Goal: Information Seeking & Learning: Get advice/opinions

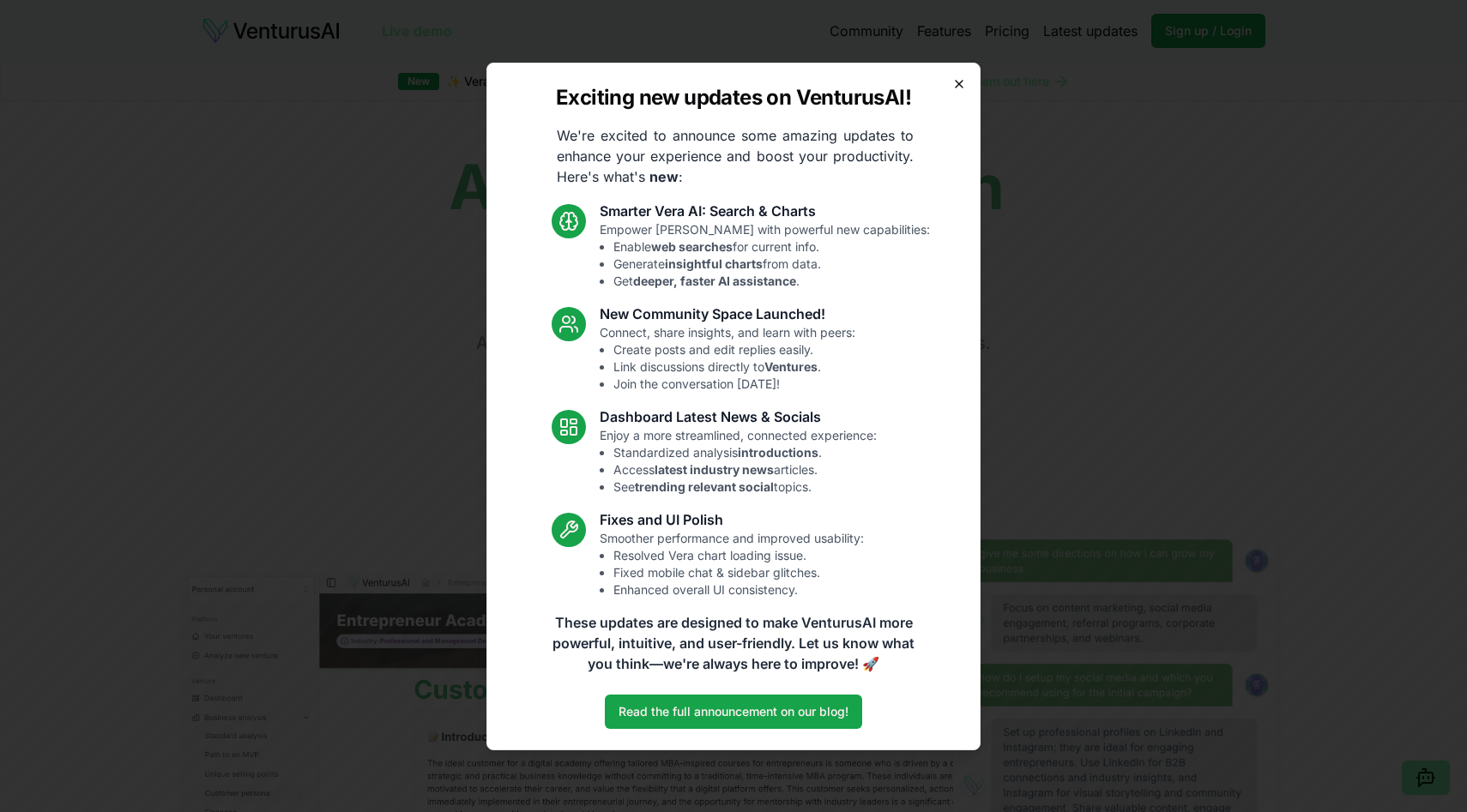
click at [963, 86] on icon "button" at bounding box center [959, 84] width 14 height 14
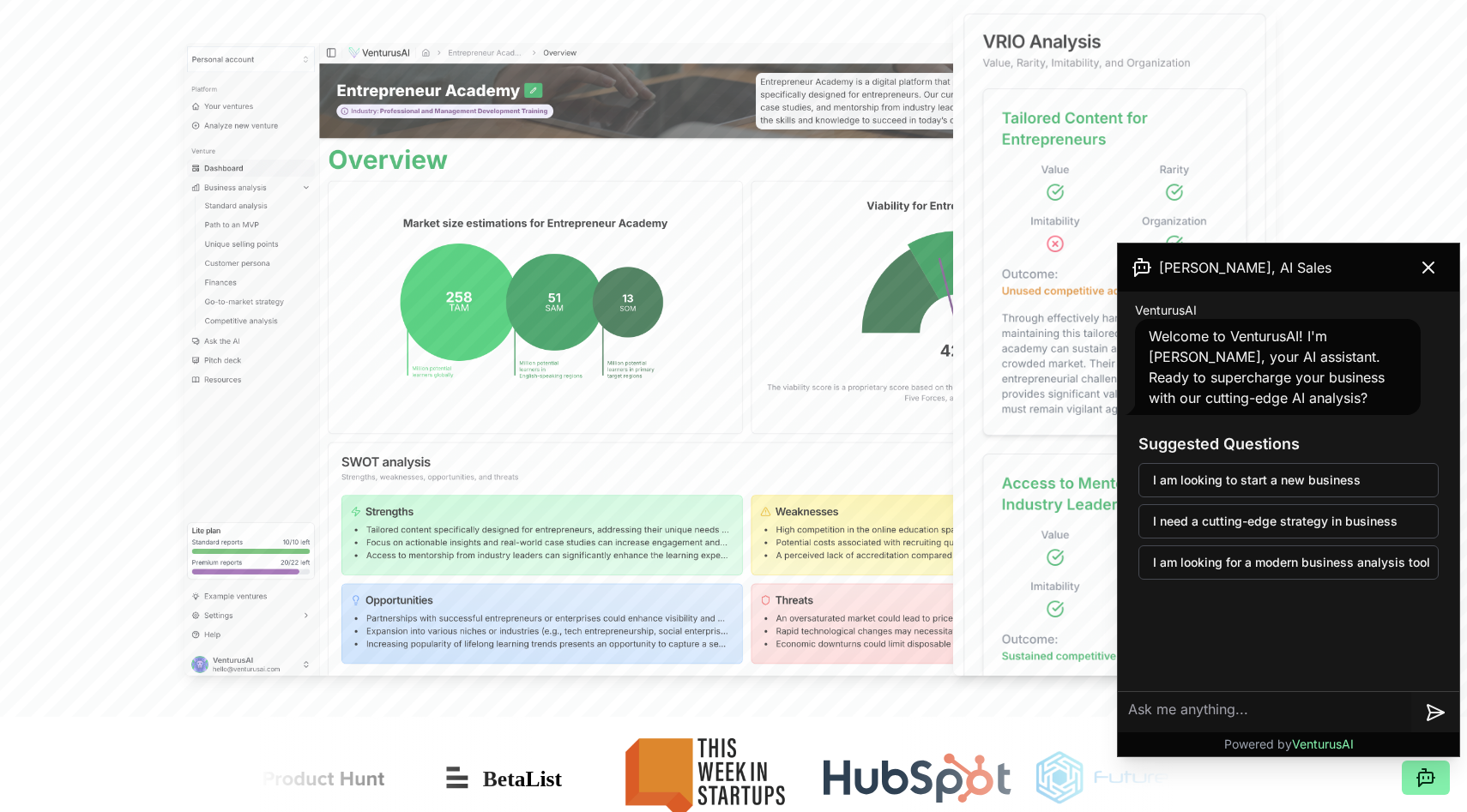
scroll to position [540, 0]
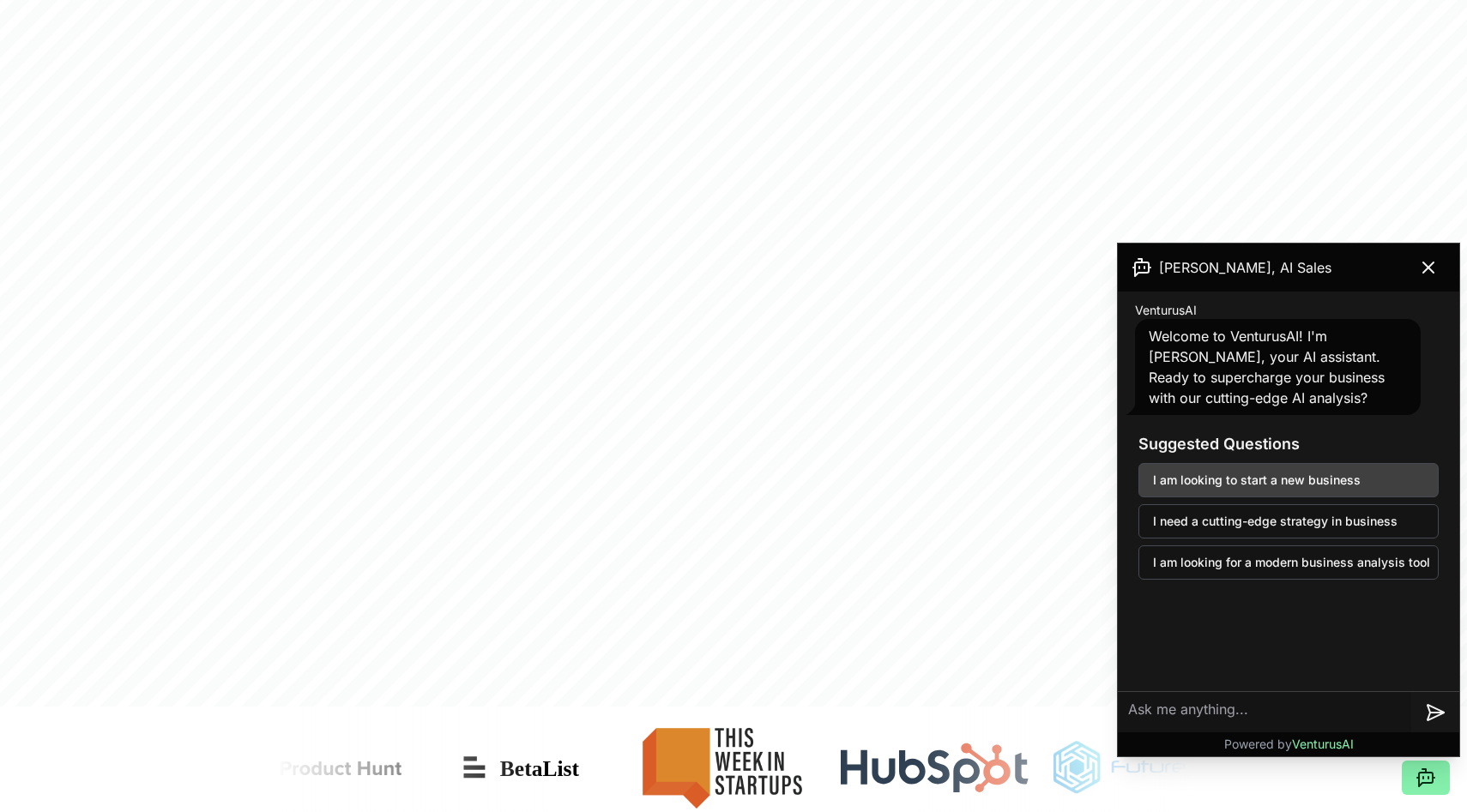
click at [1263, 483] on button "I am looking to start a new business" at bounding box center [1288, 480] width 300 height 34
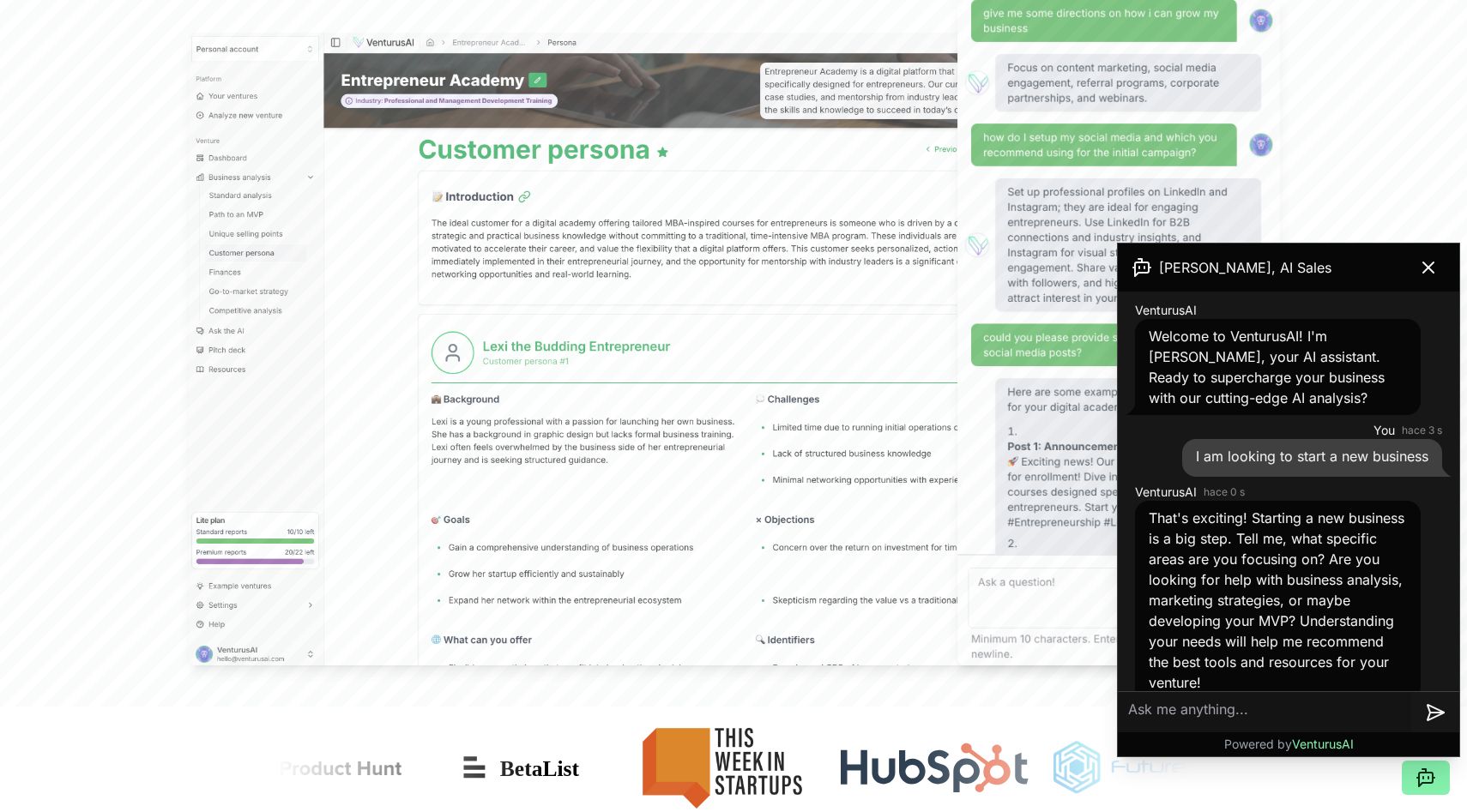
scroll to position [19, 0]
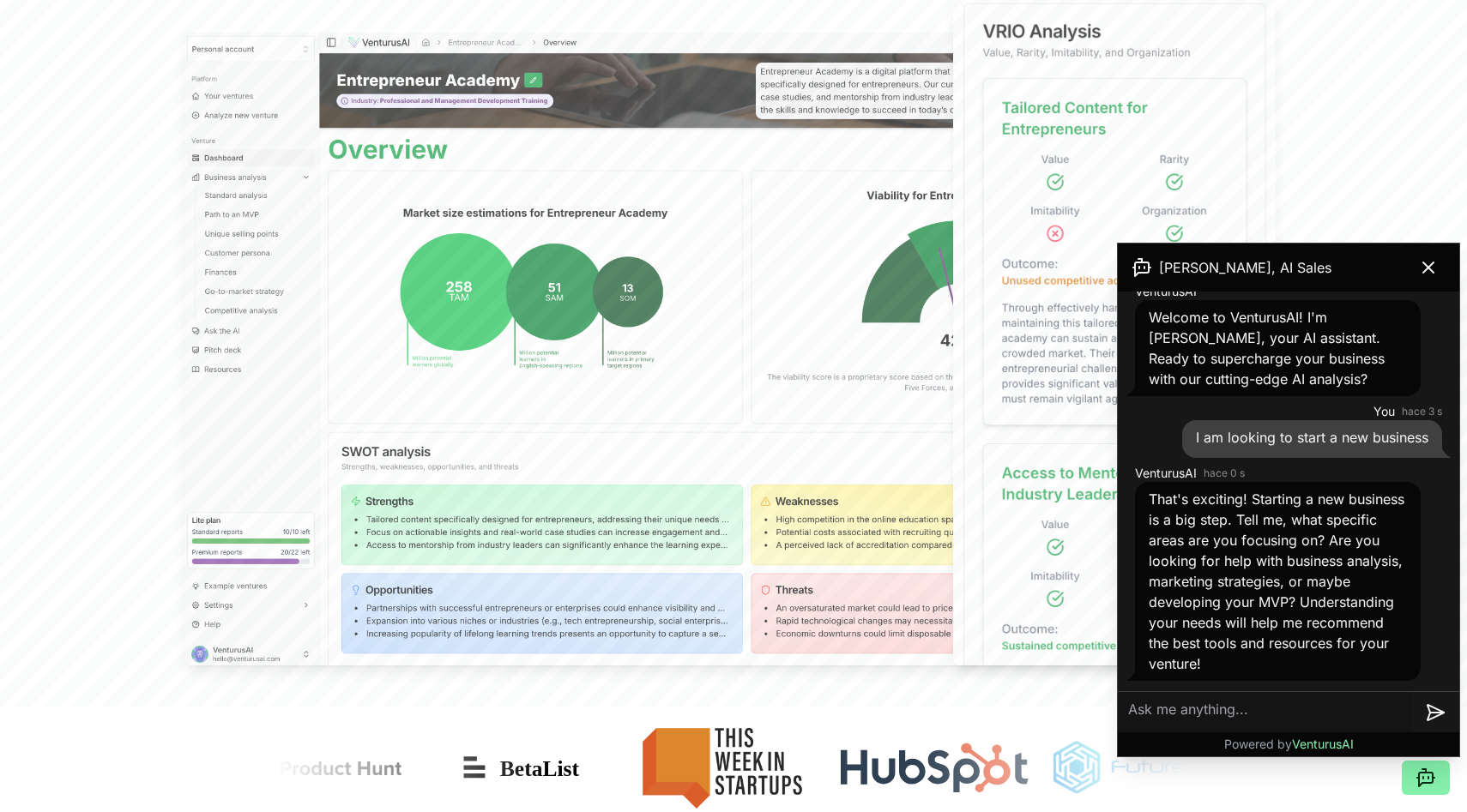
click at [1256, 713] on textarea at bounding box center [1264, 712] width 293 height 41
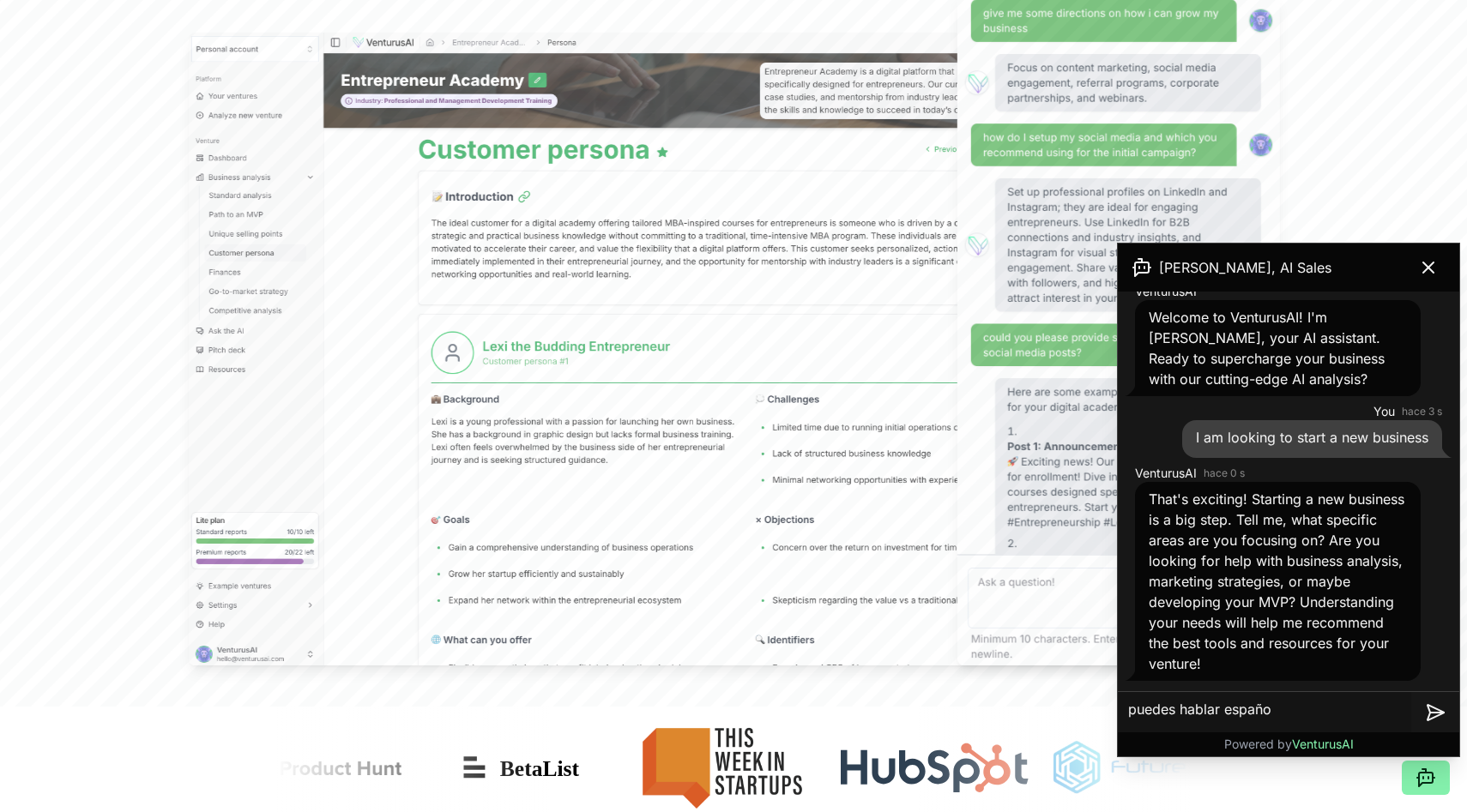
type textarea "puedes hablar español"
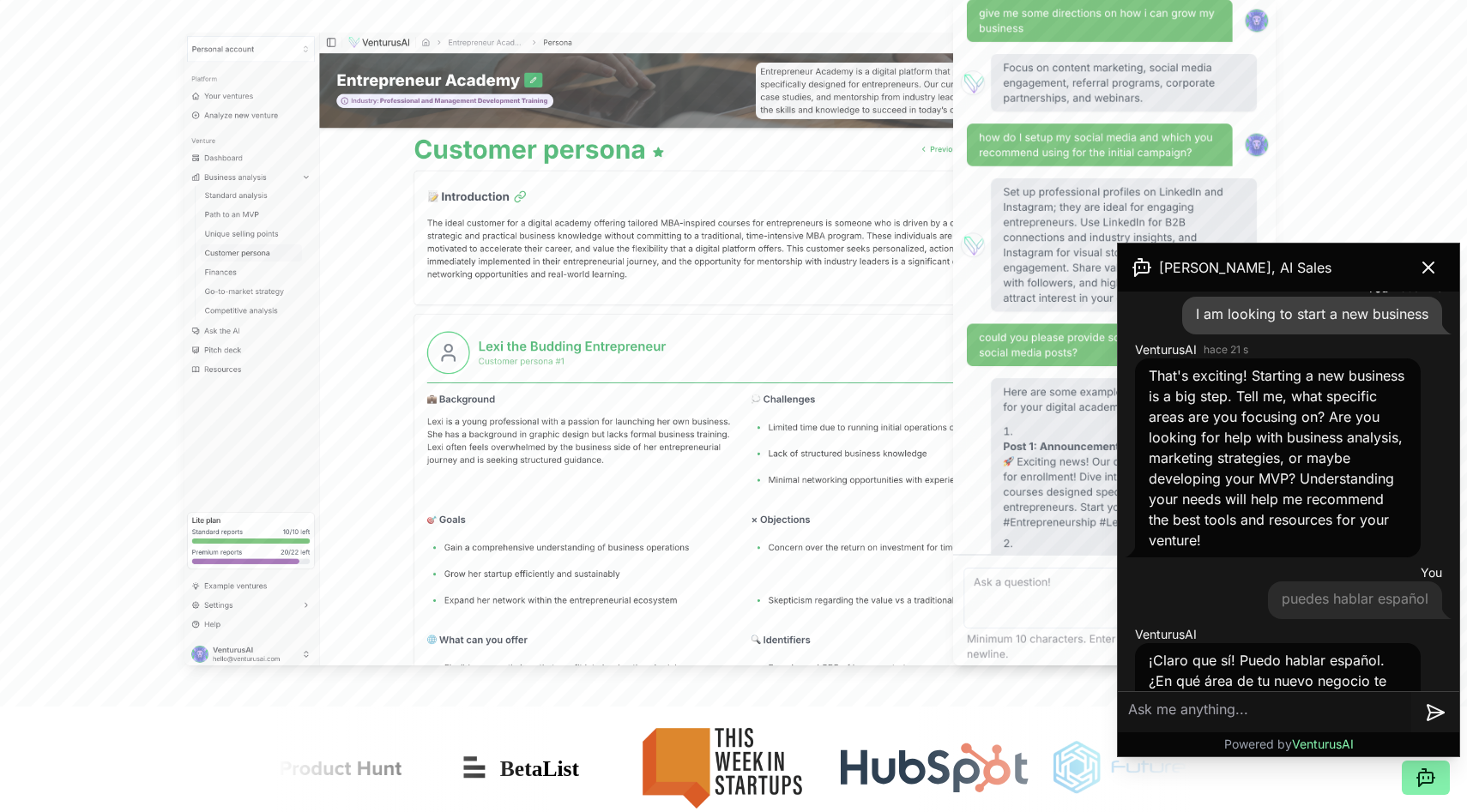
scroll to position [221, 0]
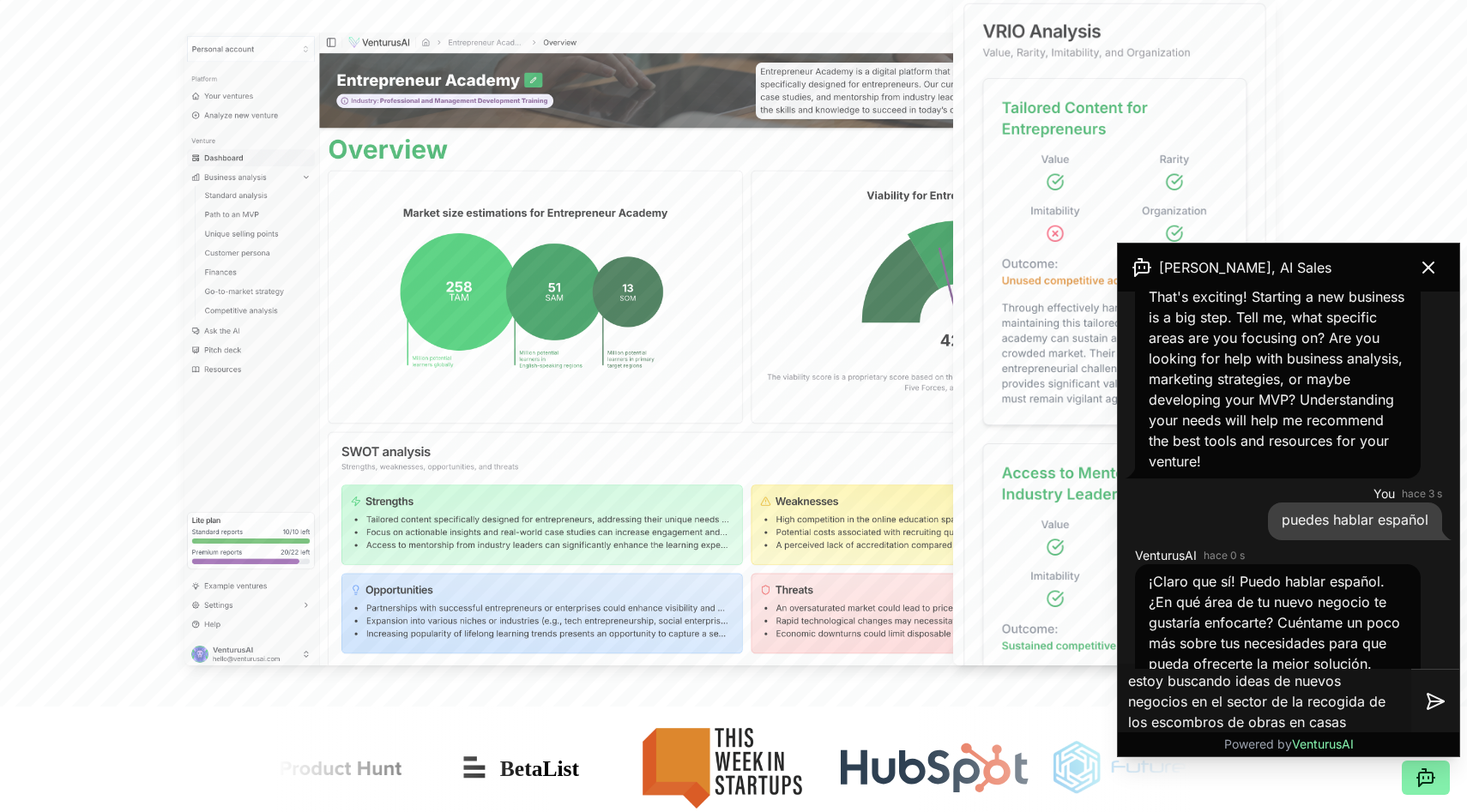
type textarea "estoy buscando ideas de nuevos negocios en el sector de la recogida de los esco…"
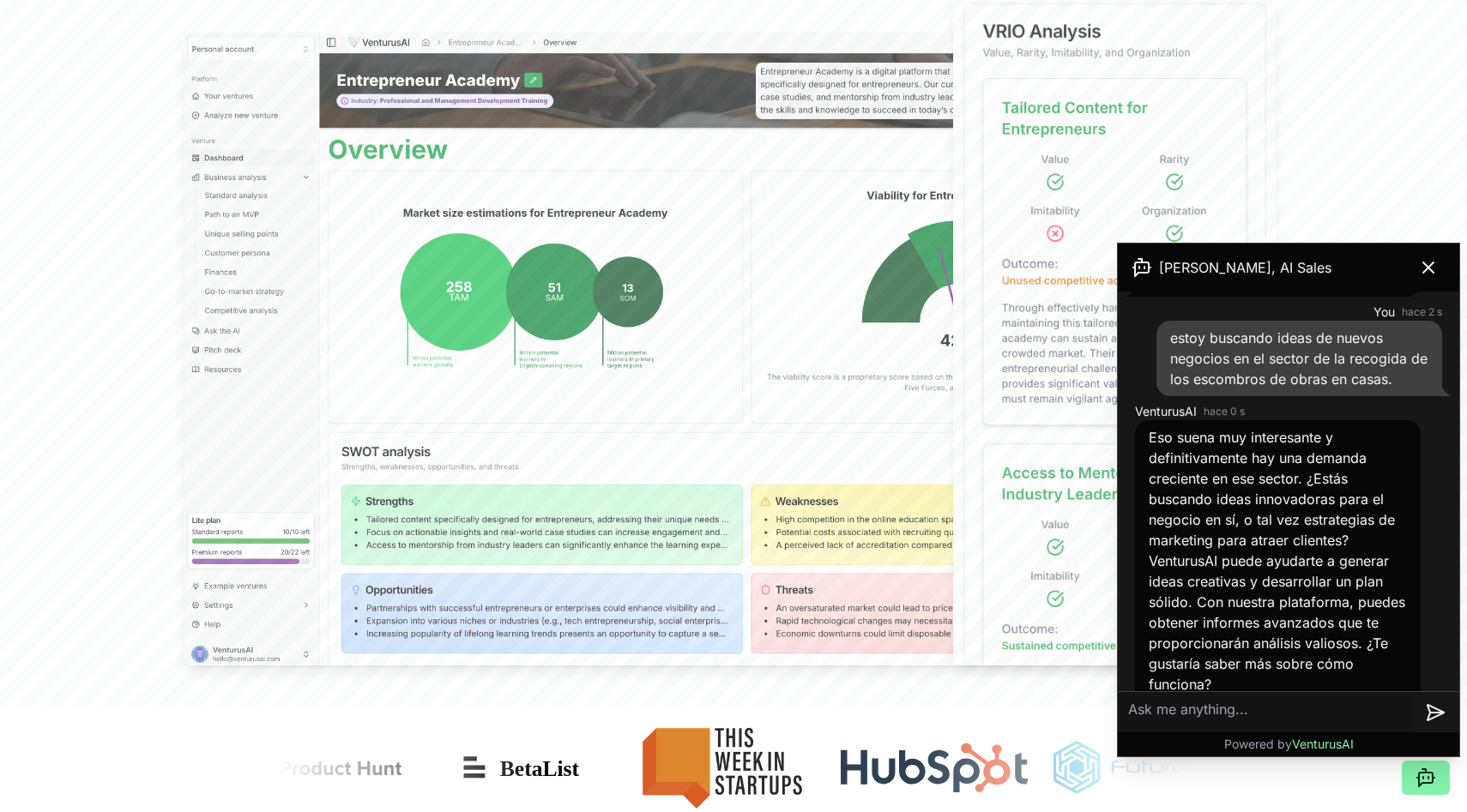
scroll to position [626, 0]
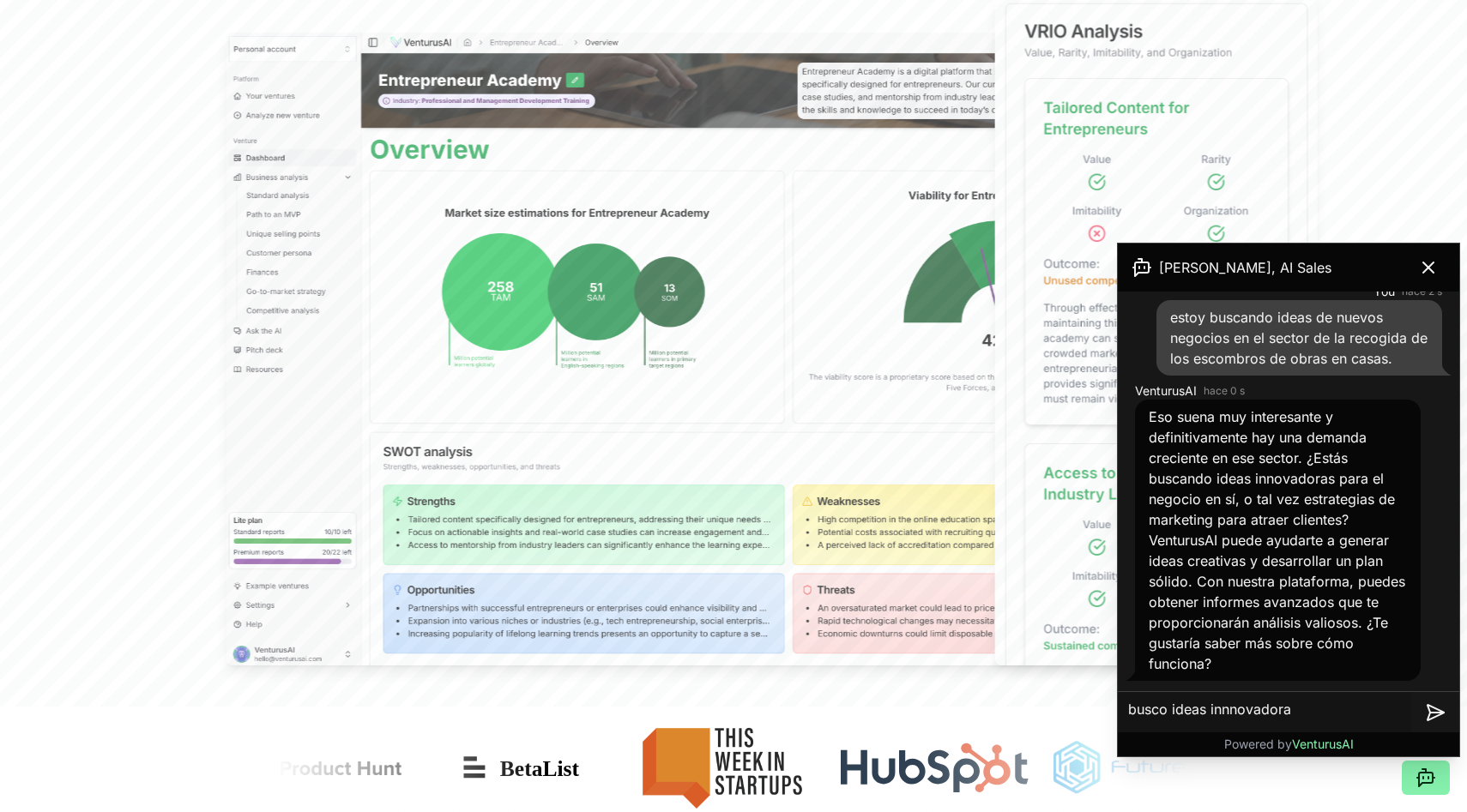
type textarea "busco ideas innnovadoras"
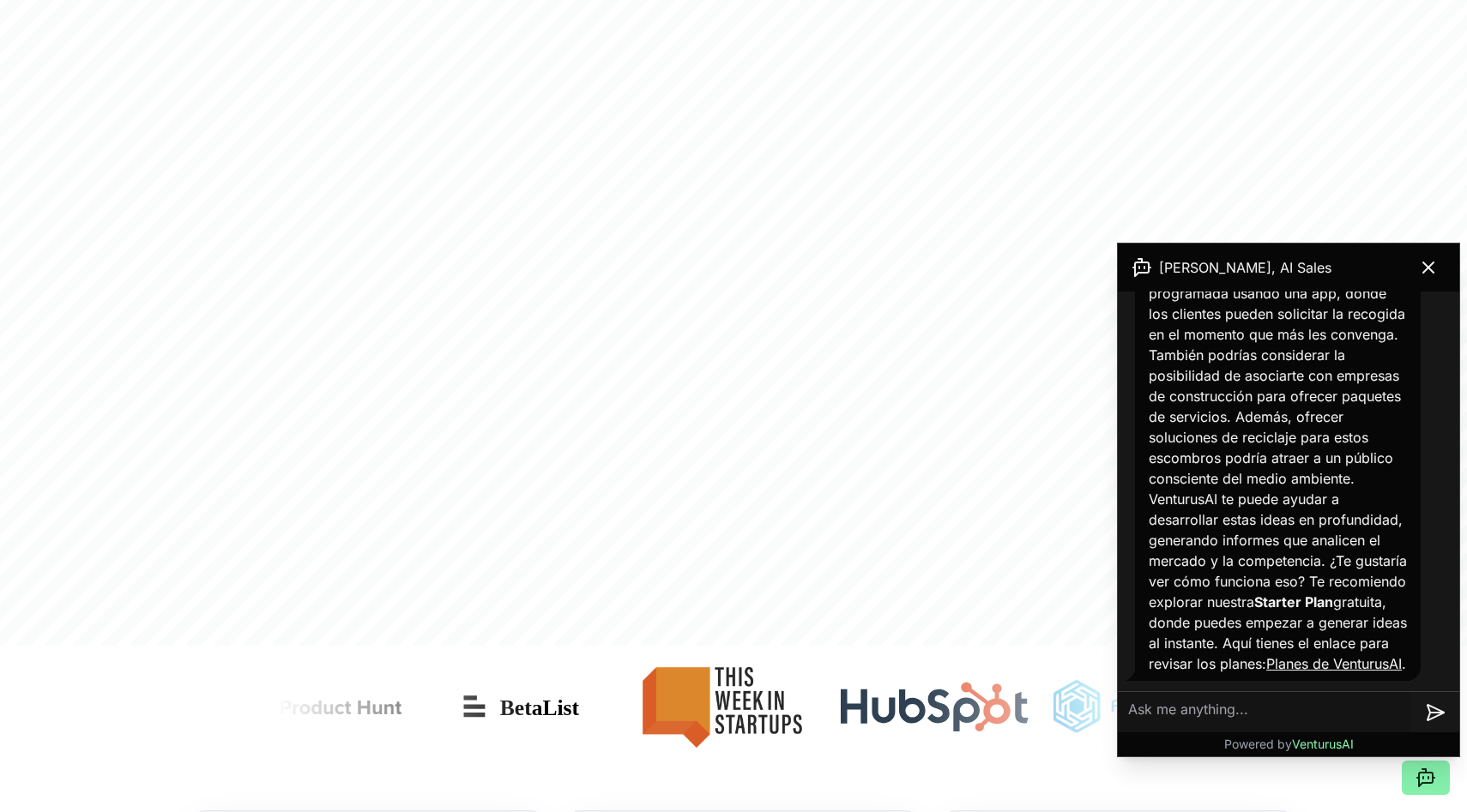
scroll to position [602, 0]
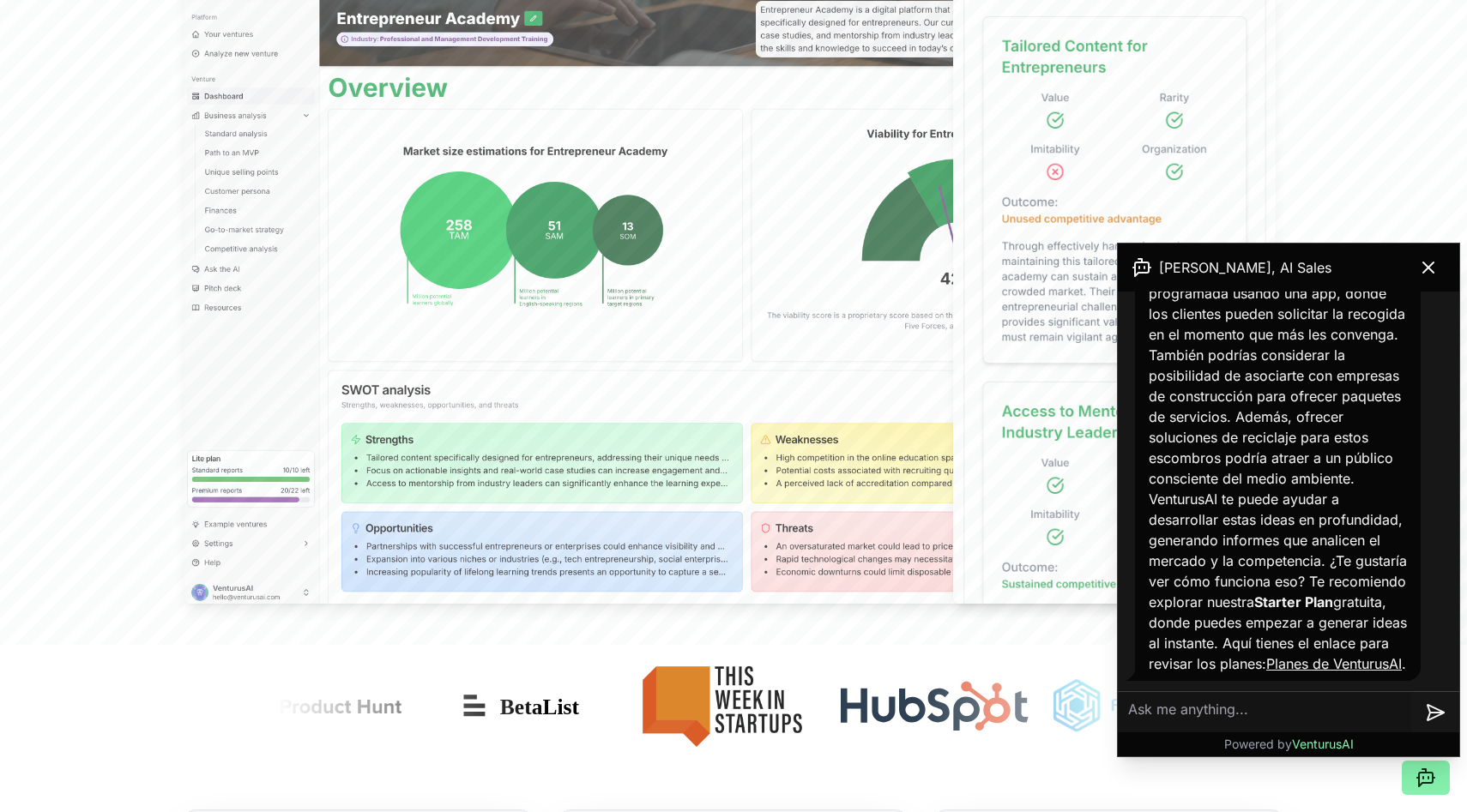
click at [1337, 655] on link "Planes de VenturusAI" at bounding box center [1334, 664] width 136 height 18
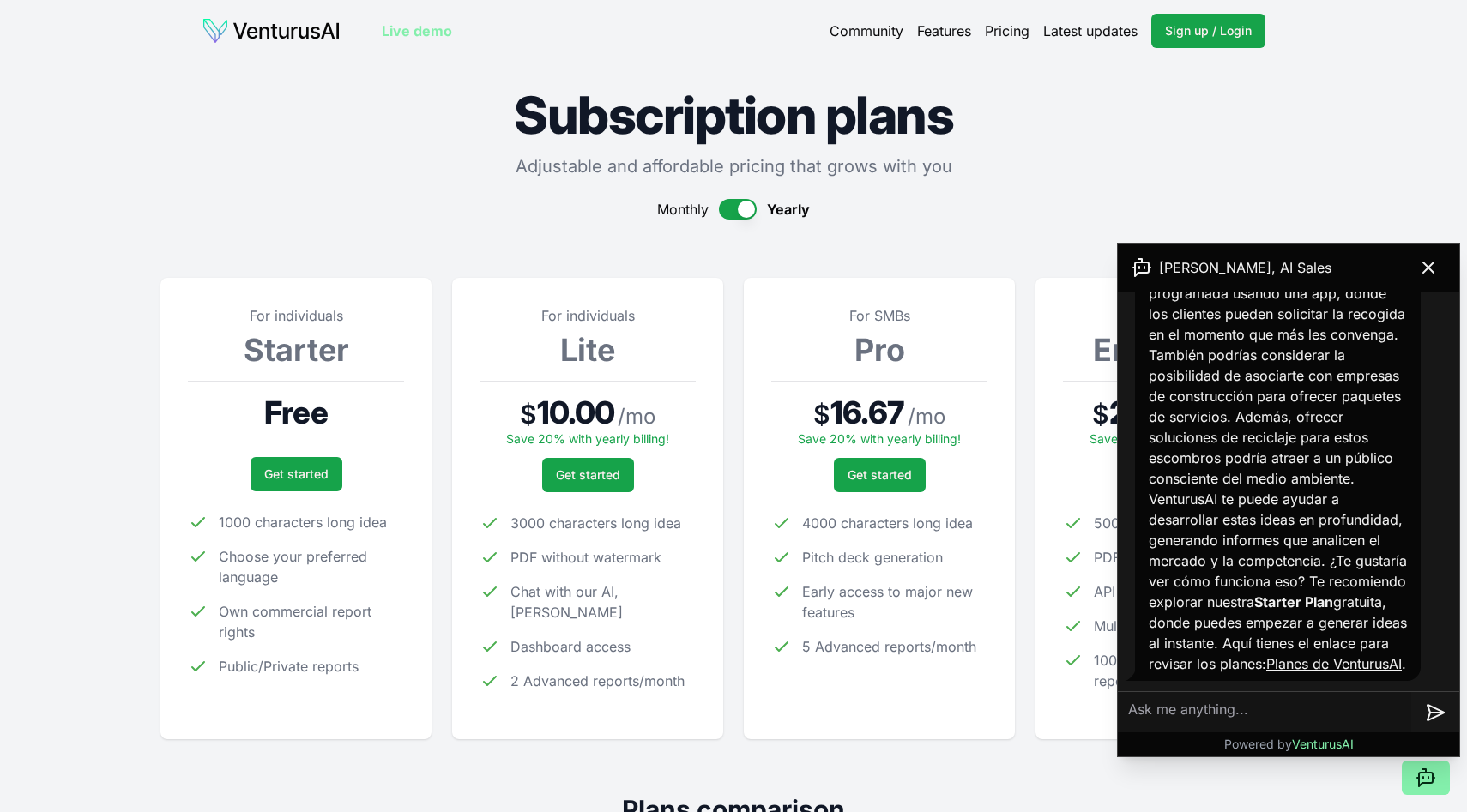
click at [955, 32] on link "Features" at bounding box center [944, 32] width 54 height 21
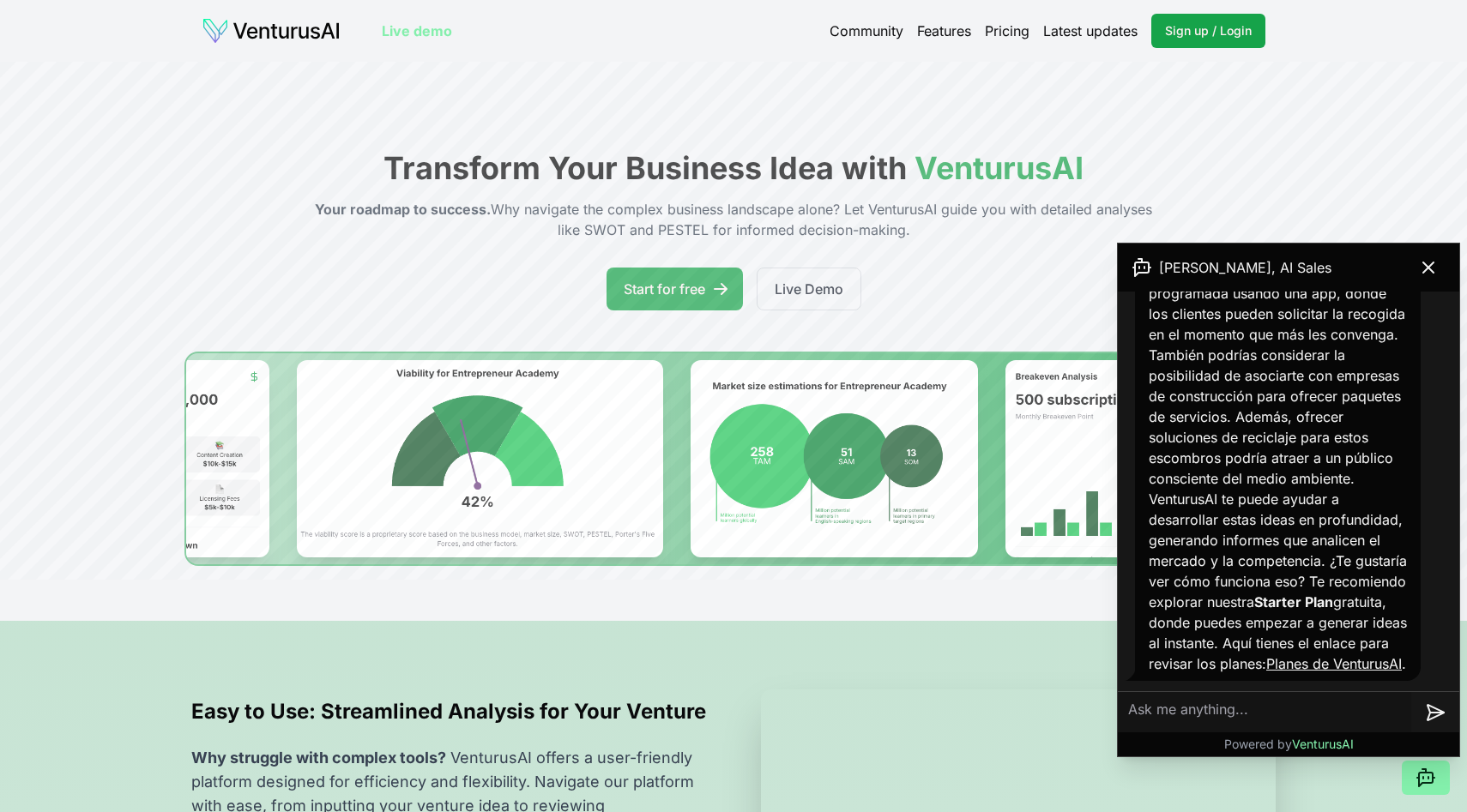
click at [993, 40] on link "Pricing" at bounding box center [1007, 32] width 45 height 21
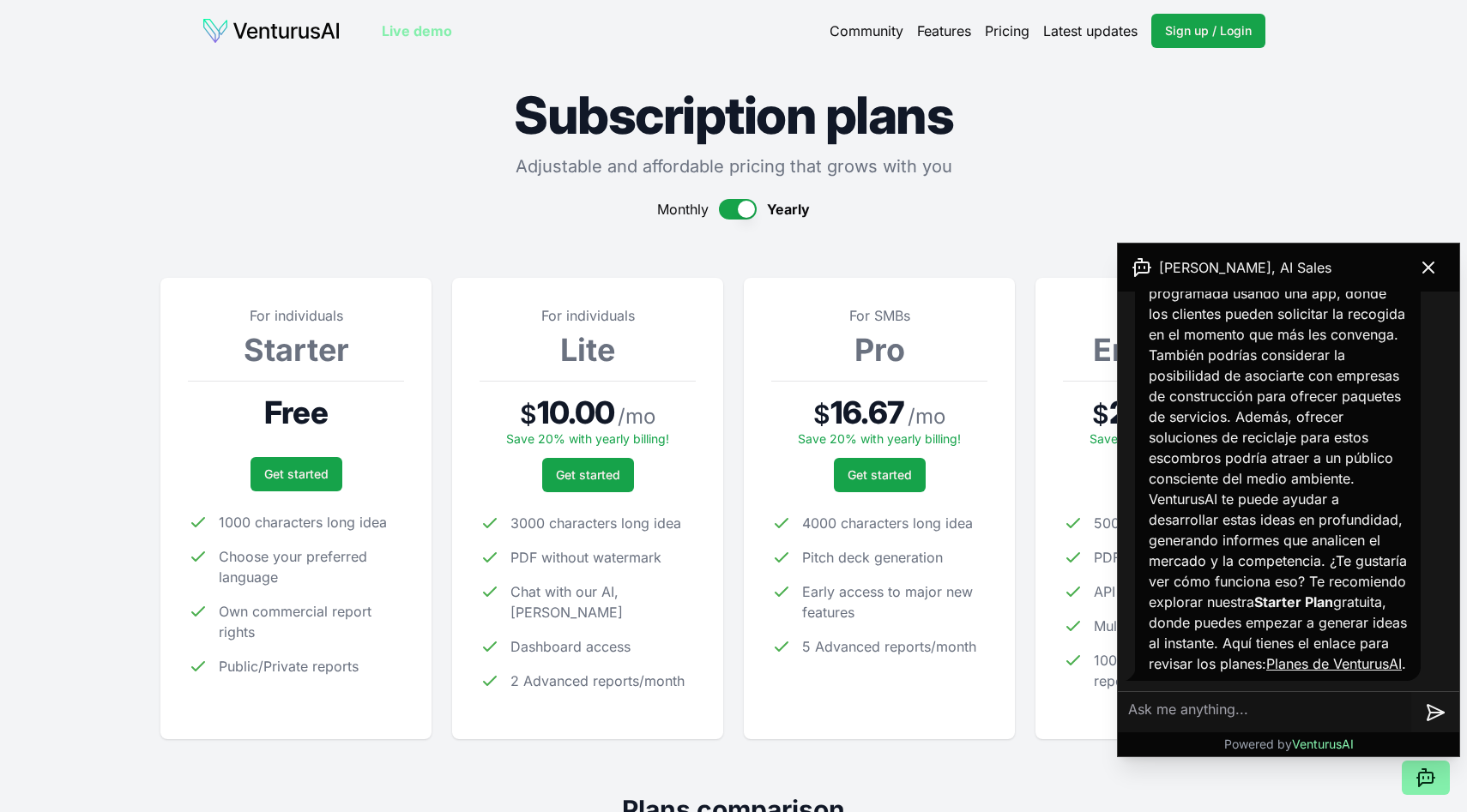
click at [947, 30] on link "Features" at bounding box center [944, 32] width 54 height 21
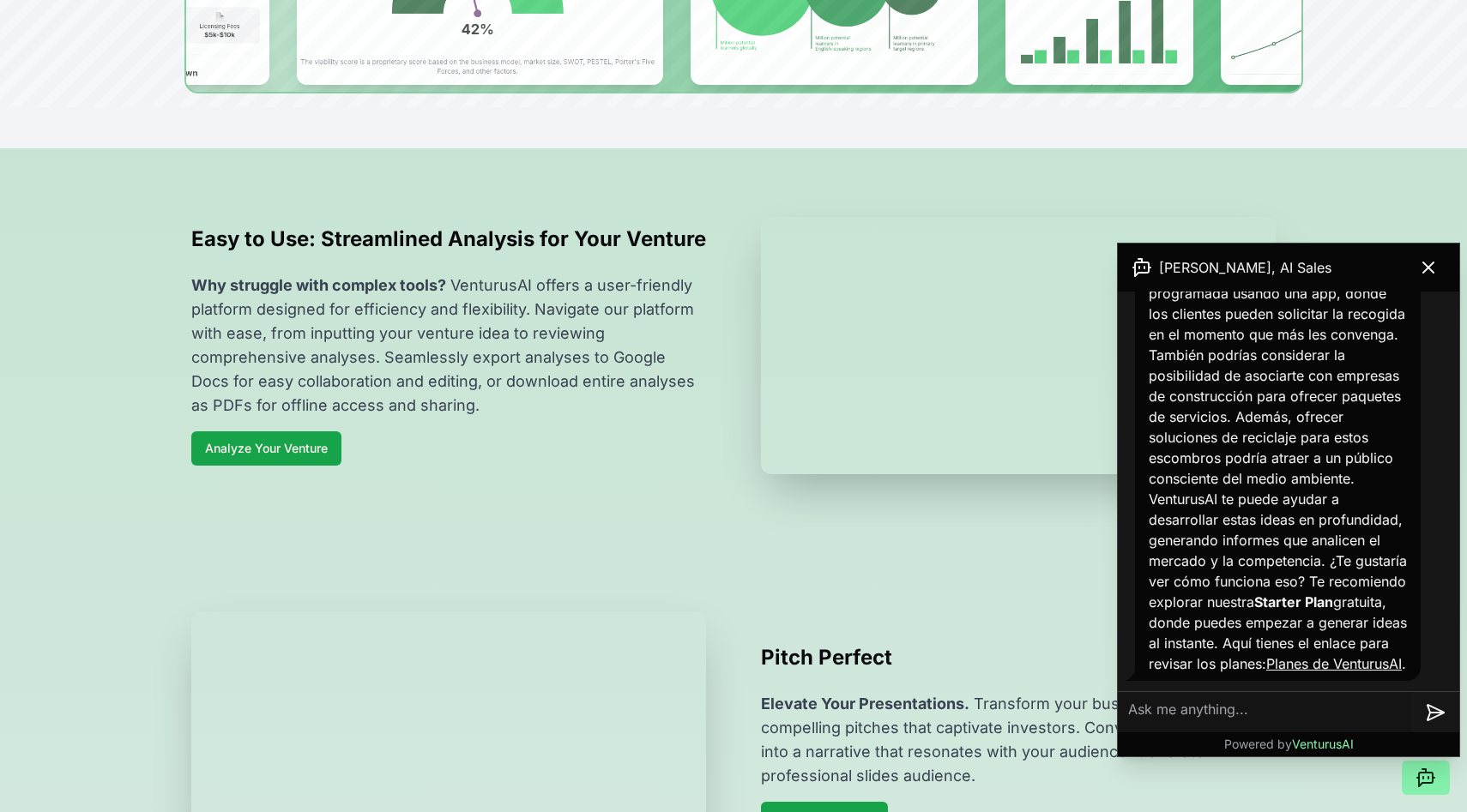
scroll to position [497, 0]
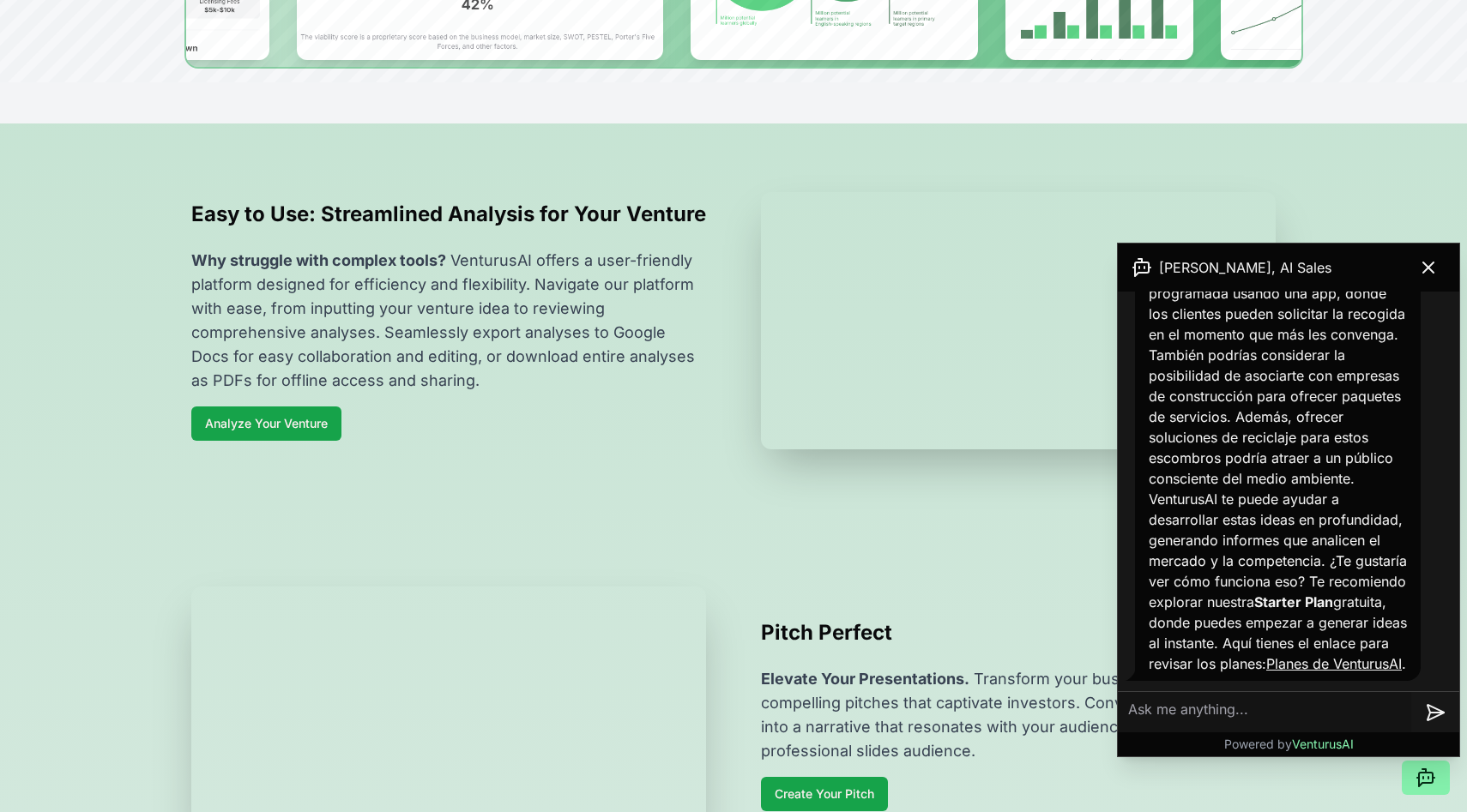
click at [1213, 709] on textarea at bounding box center [1264, 712] width 293 height 41
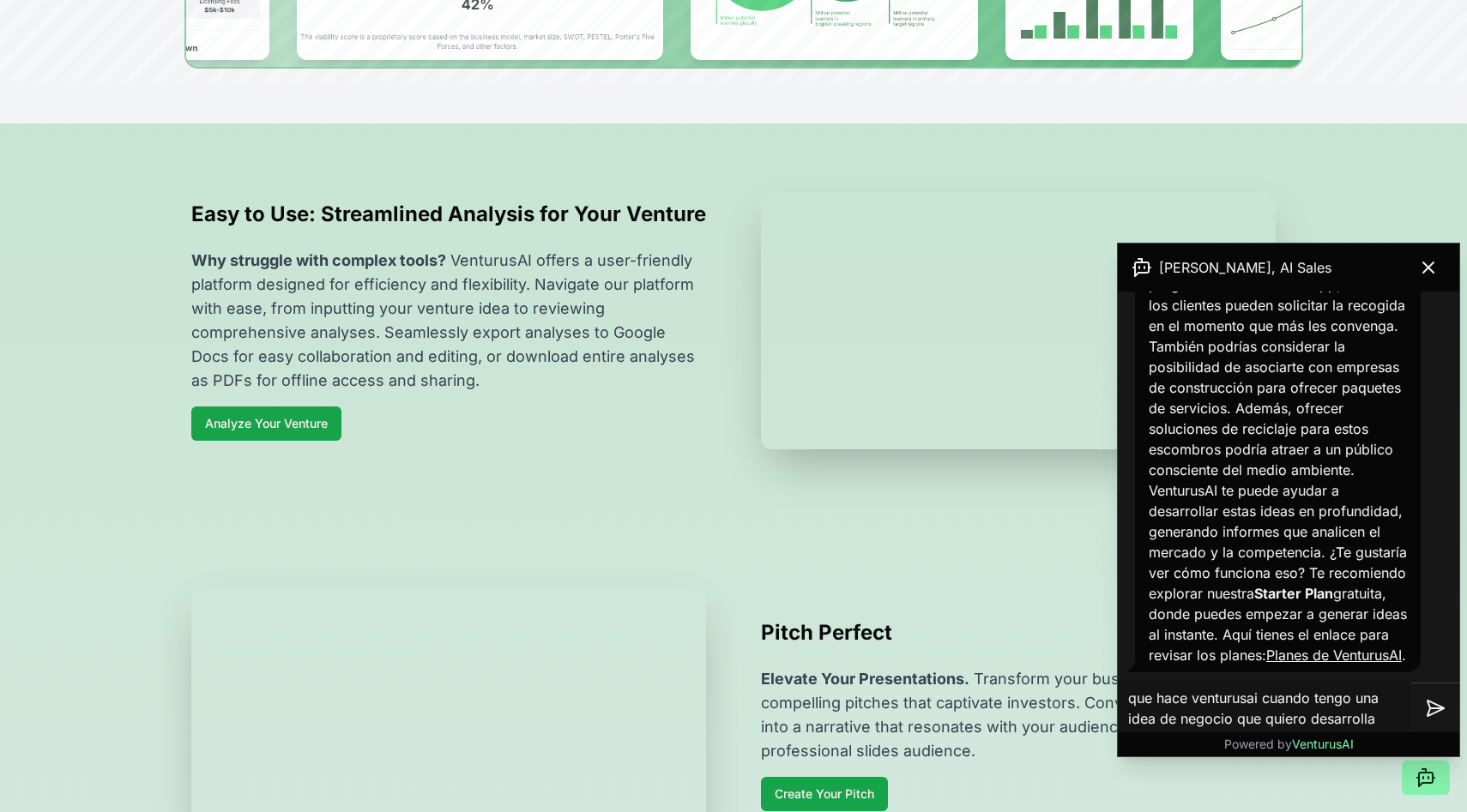
type textarea "que hace venturusai cuando tengo una idea de negocio que quiero desarrollar"
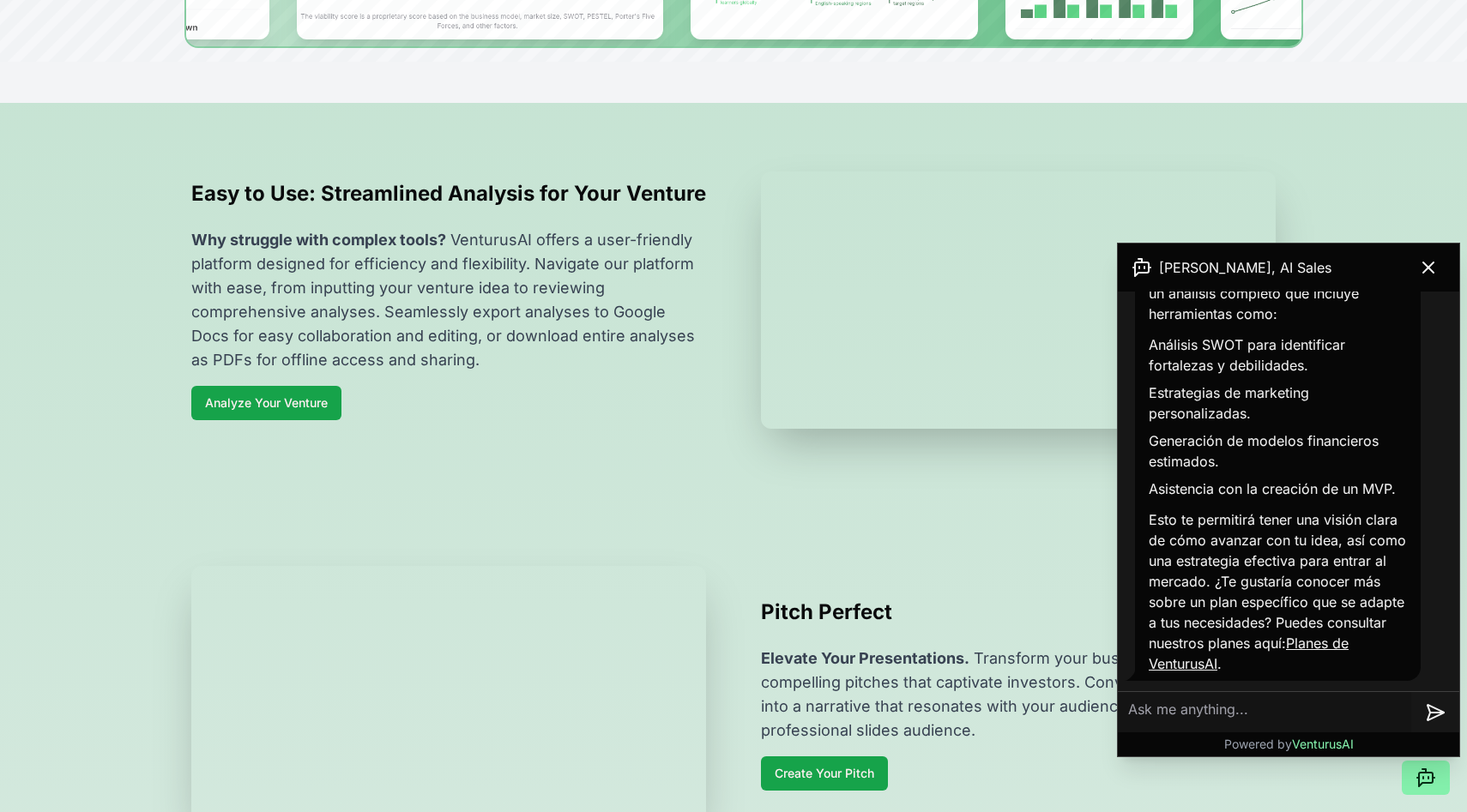
scroll to position [514, 0]
